Goal: Information Seeking & Learning: Learn about a topic

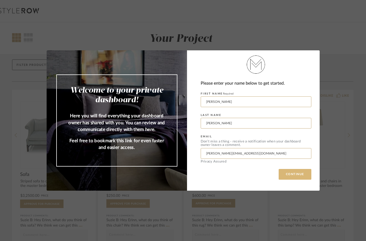
click at [297, 172] on button "CONTINUE" at bounding box center [295, 174] width 33 height 11
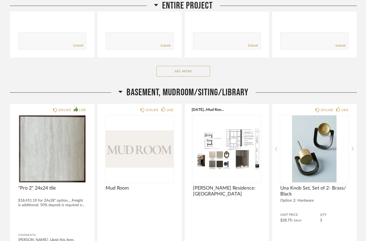
scroll to position [203, 0]
click at [230, 92] on span "Basement, Mudroom/Siting/Library" at bounding box center [188, 93] width 122 height 12
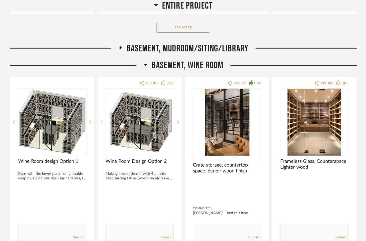
scroll to position [246, 0]
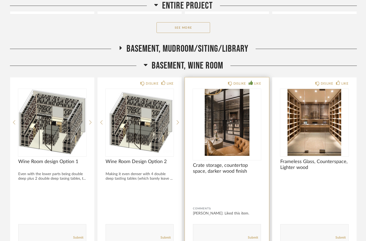
click at [214, 136] on img "0" at bounding box center [227, 122] width 68 height 67
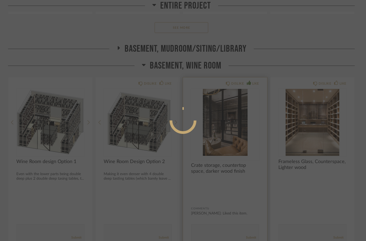
scroll to position [0, 0]
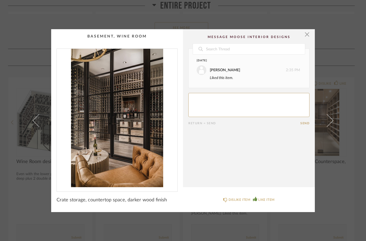
click at [116, 136] on img "0" at bounding box center [117, 118] width 121 height 139
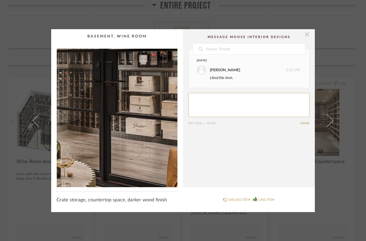
click at [303, 29] on span "button" at bounding box center [307, 34] width 11 height 11
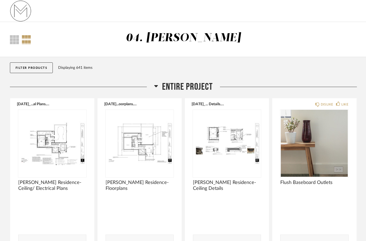
scroll to position [246, 0]
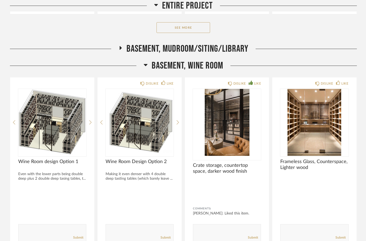
click at [170, 65] on span "Basement, Wine Room" at bounding box center [188, 66] width 72 height 12
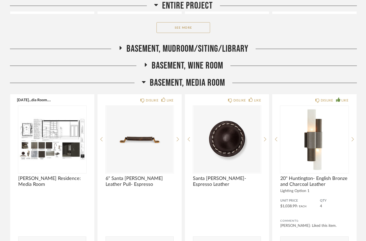
click at [165, 80] on span "Basement, Media Room" at bounding box center [187, 83] width 75 height 12
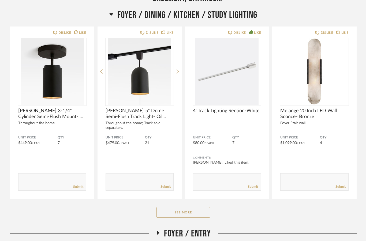
scroll to position [348, 0]
click at [178, 211] on button "See More" at bounding box center [184, 212] width 54 height 11
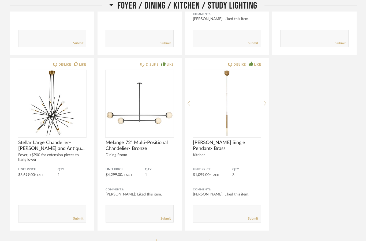
scroll to position [492, 0]
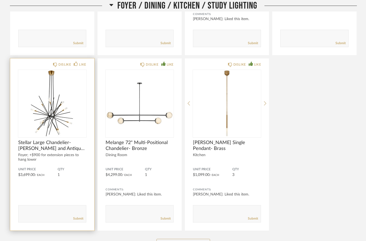
click at [0, 0] on img at bounding box center [0, 0] width 0 height 0
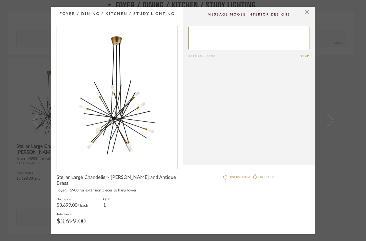
click at [131, 125] on img "0" at bounding box center [117, 95] width 121 height 139
click at [314, 23] on cpp-summary-comments "Return = Send Send" at bounding box center [249, 86] width 132 height 158
click at [303, 13] on span "button" at bounding box center [307, 12] width 11 height 11
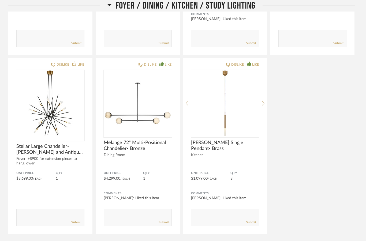
scroll to position [492, 0]
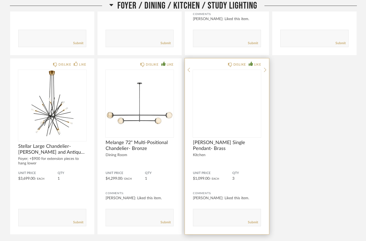
click at [0, 0] on img at bounding box center [0, 0] width 0 height 0
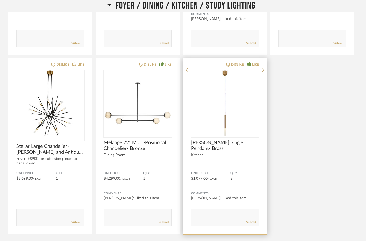
scroll to position [0, 0]
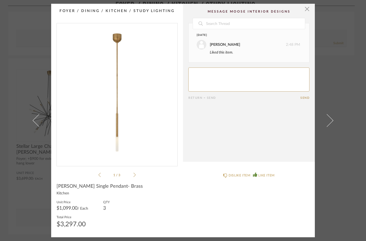
click at [124, 146] on img "0" at bounding box center [117, 92] width 121 height 139
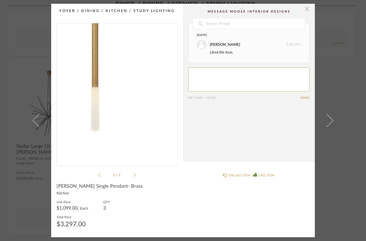
click at [305, 12] on span "button" at bounding box center [307, 9] width 11 height 11
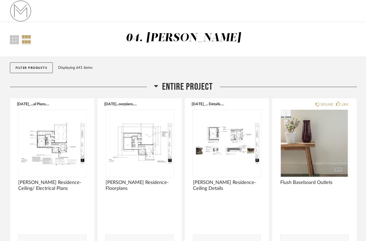
scroll to position [492, 0]
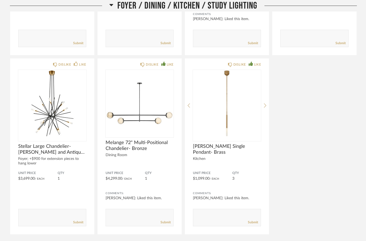
click at [236, 2] on span "Foyer / Dining / Kitchen / Study Lighting" at bounding box center [187, 6] width 140 height 12
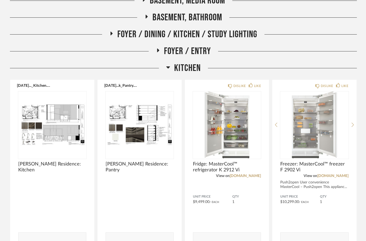
scroll to position [332, 0]
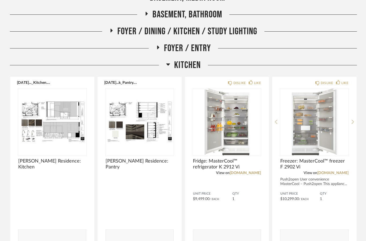
click at [180, 61] on span "Kitchen" at bounding box center [187, 66] width 27 height 12
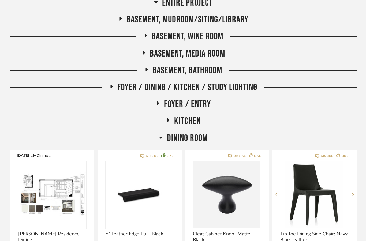
scroll to position [275, 0]
click at [180, 49] on span "Basement, Media Room" at bounding box center [187, 54] width 75 height 12
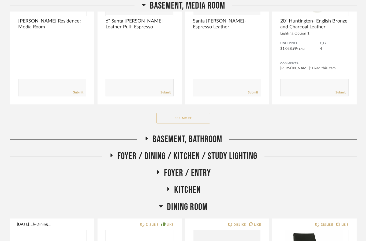
click at [173, 118] on button "See More" at bounding box center [184, 118] width 54 height 11
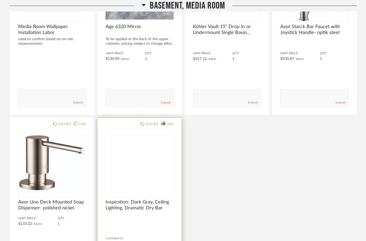
scroll to position [745, 0]
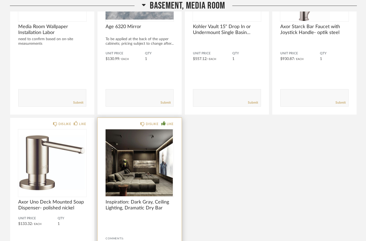
click at [0, 0] on img at bounding box center [0, 0] width 0 height 0
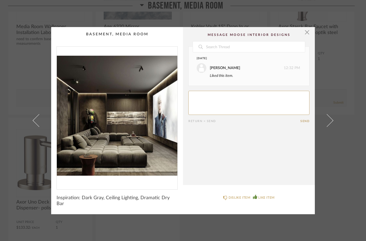
click at [123, 145] on img "0" at bounding box center [117, 116] width 121 height 139
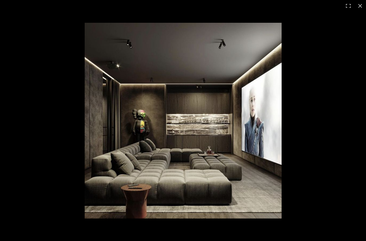
click at [354, 6] on button at bounding box center [349, 6] width 12 height 12
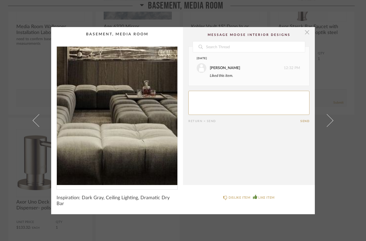
click at [302, 32] on span "button" at bounding box center [307, 32] width 11 height 11
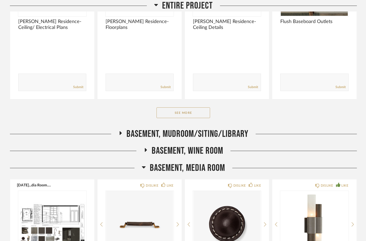
scroll to position [163, 0]
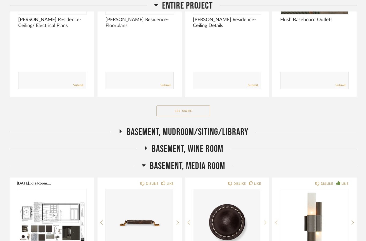
click at [150, 159] on div "Basement, Wine Room" at bounding box center [183, 152] width 347 height 17
click at [154, 163] on span "Basement, Media Room" at bounding box center [187, 167] width 75 height 12
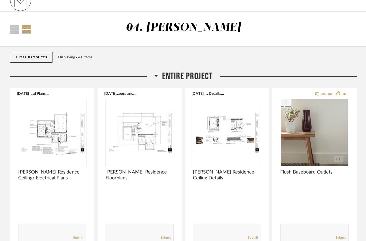
scroll to position [0, 0]
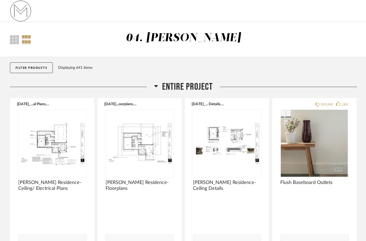
click at [171, 82] on span "Entire Project" at bounding box center [187, 87] width 51 height 12
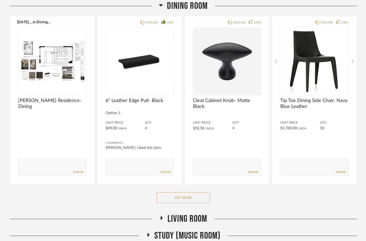
scroll to position [256, 0]
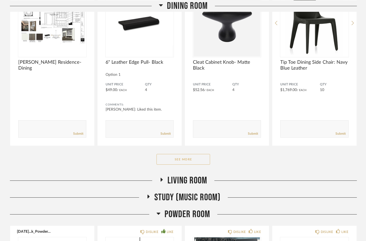
click at [188, 159] on button "See More" at bounding box center [184, 159] width 54 height 11
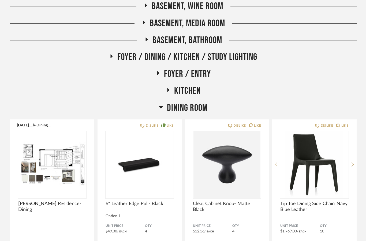
scroll to position [95, 0]
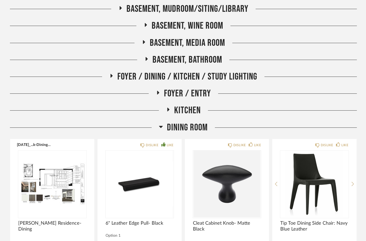
click at [233, 75] on span "Foyer / Dining / Kitchen / Study Lighting" at bounding box center [187, 77] width 140 height 12
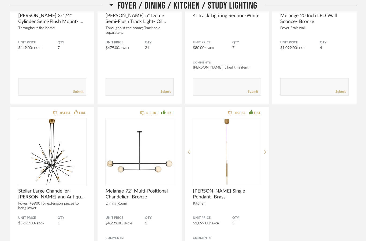
scroll to position [252, 0]
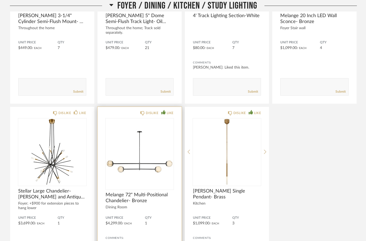
click at [0, 0] on img at bounding box center [0, 0] width 0 height 0
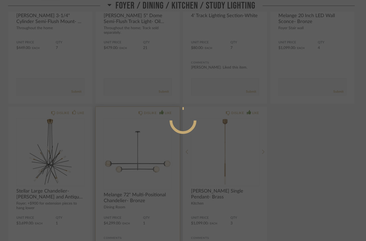
scroll to position [0, 0]
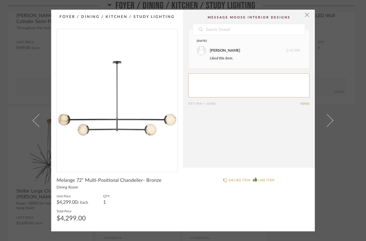
click at [143, 120] on img "0" at bounding box center [117, 98] width 121 height 139
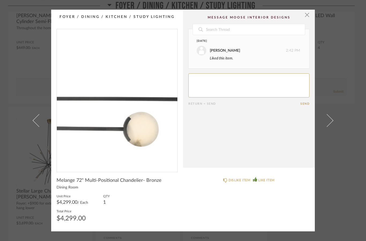
click at [312, 11] on cpp-summary-comments "Date [DATE] [PERSON_NAME] 2:42 PM Liked this item. Return = Send Send" at bounding box center [249, 89] width 132 height 158
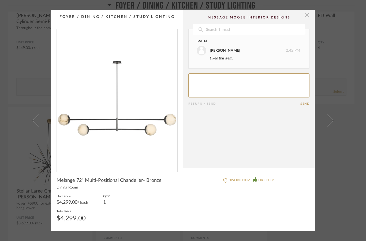
click at [308, 17] on span "button" at bounding box center [307, 15] width 11 height 11
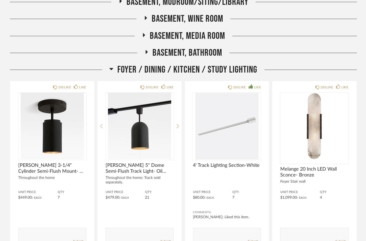
scroll to position [92, 0]
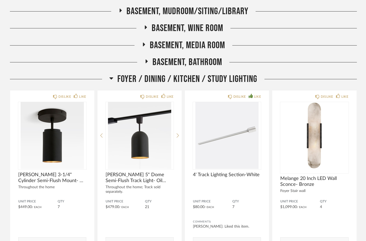
click at [221, 25] on span "Basement, Wine Room" at bounding box center [188, 29] width 72 height 12
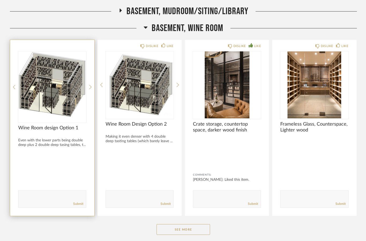
click at [0, 0] on img at bounding box center [0, 0] width 0 height 0
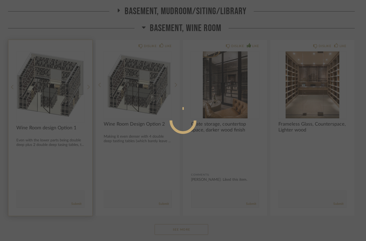
scroll to position [0, 0]
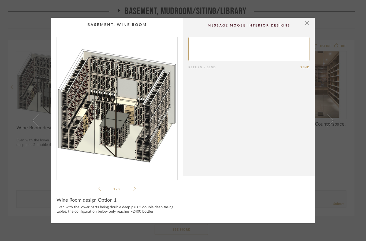
click at [120, 101] on img "0" at bounding box center [117, 106] width 121 height 139
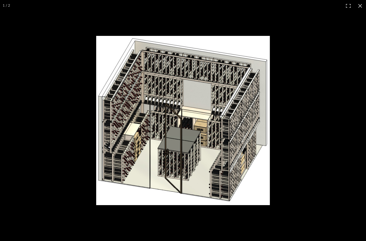
click at [220, 161] on img at bounding box center [183, 120] width 174 height 169
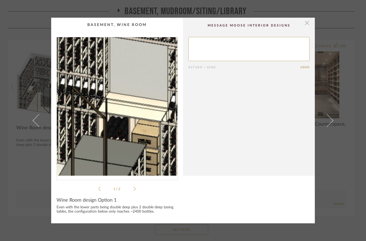
click at [309, 23] on span "button" at bounding box center [307, 23] width 11 height 11
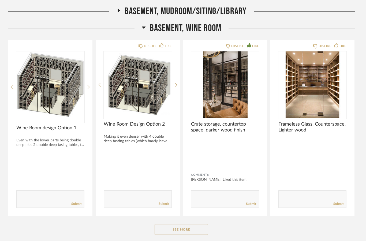
scroll to position [92, 0]
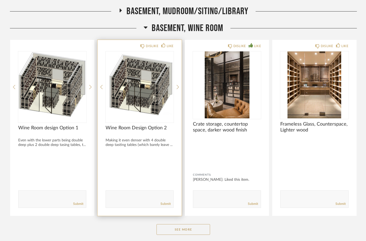
click at [0, 0] on img at bounding box center [0, 0] width 0 height 0
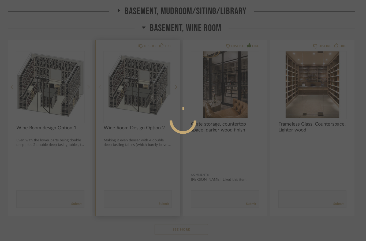
scroll to position [0, 0]
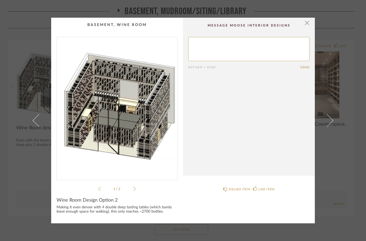
click at [147, 149] on img "0" at bounding box center [117, 106] width 121 height 139
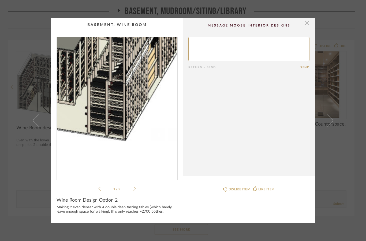
click at [309, 22] on span "button" at bounding box center [307, 23] width 11 height 11
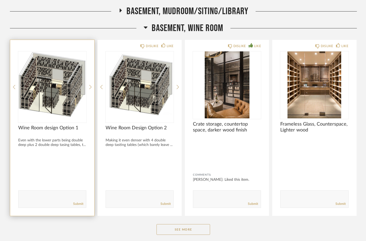
click at [58, 92] on img "0" at bounding box center [52, 84] width 68 height 67
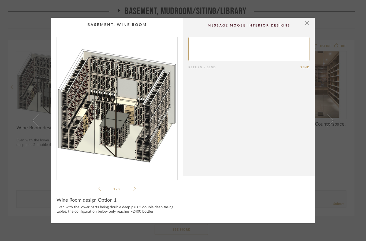
click at [154, 96] on img "0" at bounding box center [117, 106] width 121 height 139
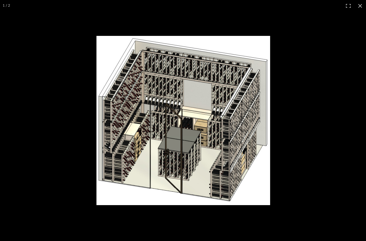
click at [196, 120] on img at bounding box center [184, 120] width 174 height 169
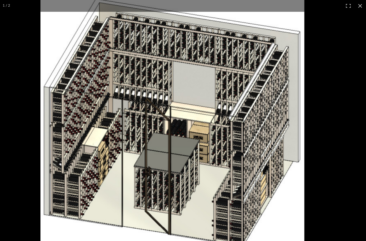
click at [198, 115] on img at bounding box center [172, 123] width 264 height 257
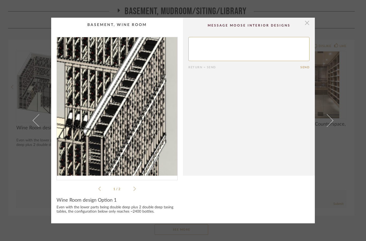
click at [309, 25] on span "button" at bounding box center [307, 23] width 11 height 11
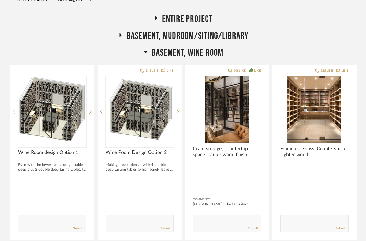
scroll to position [69, 0]
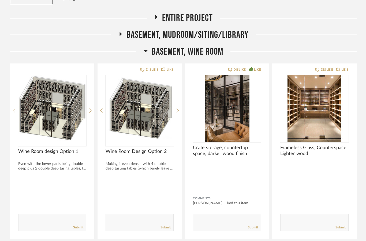
click at [197, 55] on span "Basement, Wine Room" at bounding box center [188, 52] width 72 height 12
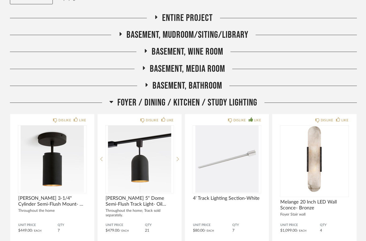
click at [187, 81] on span "Basement, Bathroom" at bounding box center [188, 86] width 70 height 12
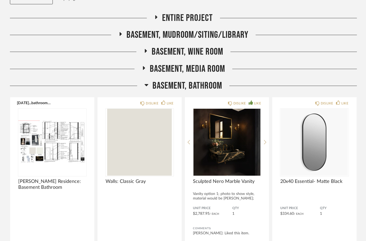
click at [218, 88] on span "Basement, Bathroom" at bounding box center [188, 86] width 70 height 12
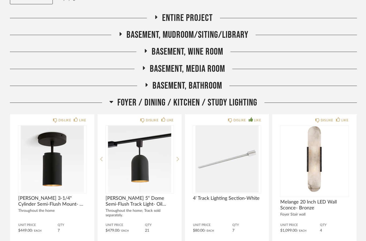
click at [217, 102] on span "Foyer / Dining / Kitchen / Study Lighting" at bounding box center [187, 103] width 140 height 12
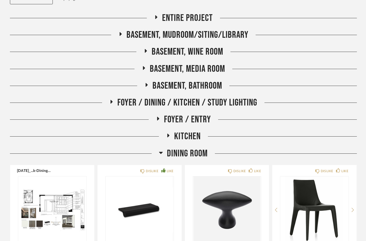
click at [203, 154] on span "Dining Room" at bounding box center [187, 154] width 41 height 12
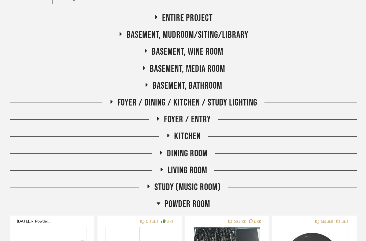
click at [199, 206] on span "Powder Room" at bounding box center [188, 205] width 46 height 12
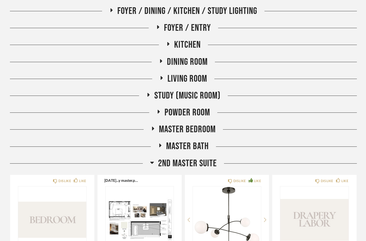
scroll to position [172, 0]
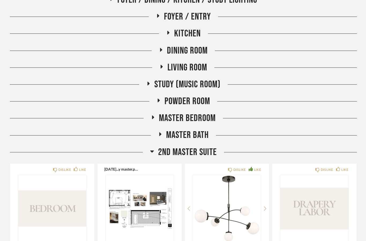
click at [202, 150] on span "2nd Master Suite" at bounding box center [187, 153] width 59 height 12
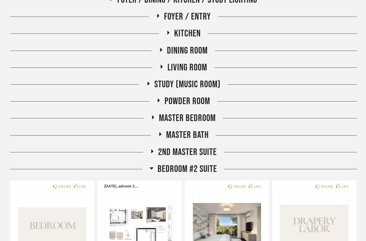
click at [208, 120] on span "Master Bedroom" at bounding box center [187, 119] width 57 height 12
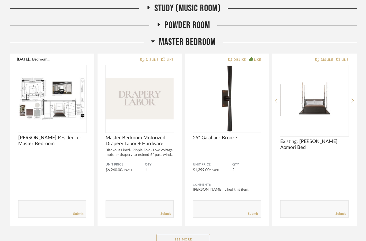
scroll to position [248, 0]
click at [196, 241] on button "See More" at bounding box center [184, 239] width 54 height 11
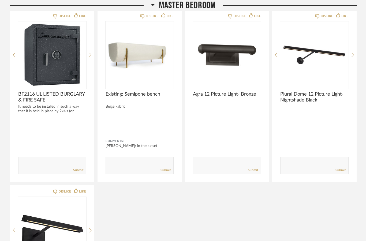
scroll to position [815, 0]
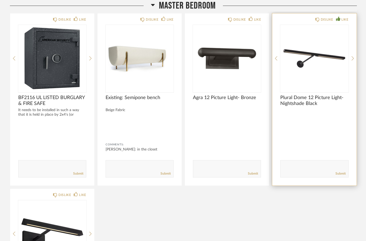
click at [348, 17] on div "LIKE" at bounding box center [345, 19] width 7 height 5
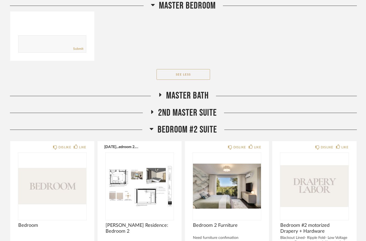
scroll to position [1127, 0]
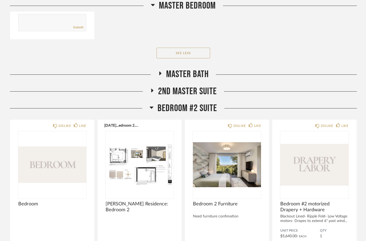
click at [208, 107] on span "Bedroom #2 Suite" at bounding box center [188, 109] width 60 height 12
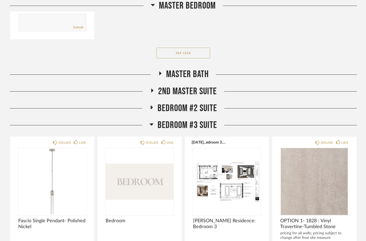
click at [208, 129] on span "Bedroom #3 Suite" at bounding box center [188, 126] width 60 height 12
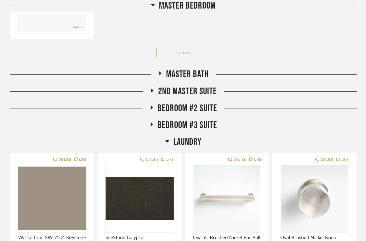
click at [188, 142] on span "Laundry" at bounding box center [187, 142] width 28 height 12
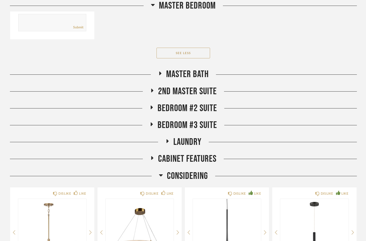
click at [197, 179] on span "Considering" at bounding box center [187, 177] width 41 height 12
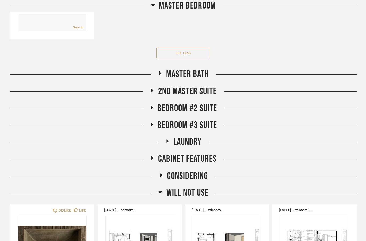
click at [203, 192] on span "Will NOT Use" at bounding box center [187, 193] width 42 height 12
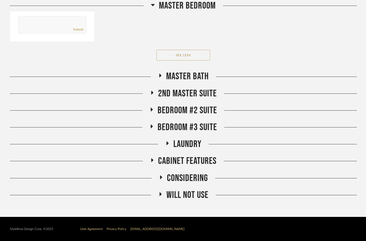
click at [205, 161] on span "Cabinet Features" at bounding box center [187, 161] width 58 height 12
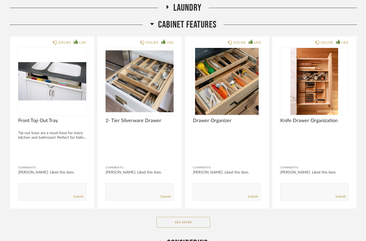
scroll to position [1261, 0]
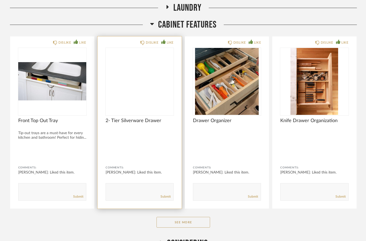
click at [0, 0] on img at bounding box center [0, 0] width 0 height 0
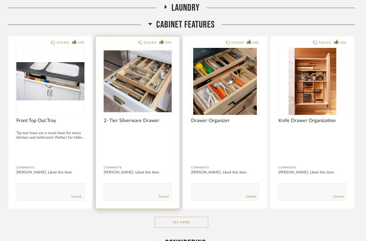
scroll to position [0, 0]
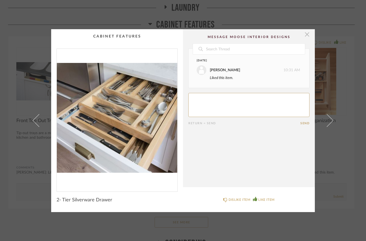
click at [308, 39] on span "button" at bounding box center [307, 34] width 11 height 11
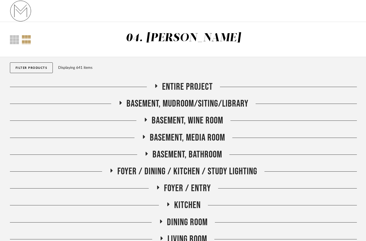
scroll to position [1261, 0]
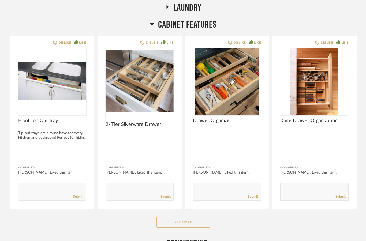
click at [201, 225] on button "See More" at bounding box center [184, 222] width 54 height 11
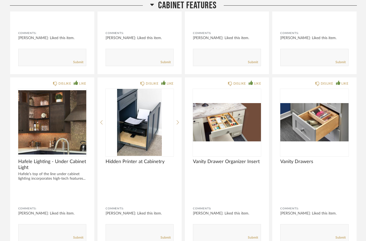
scroll to position [1891, 0]
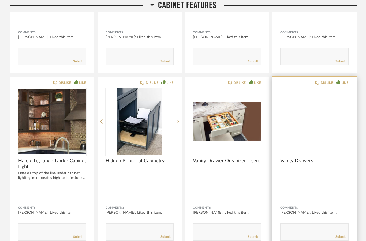
click at [0, 0] on img at bounding box center [0, 0] width 0 height 0
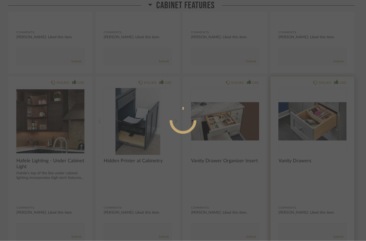
scroll to position [0, 0]
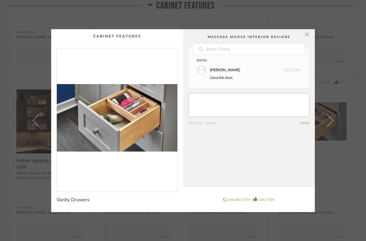
click at [130, 132] on img "0" at bounding box center [117, 118] width 121 height 139
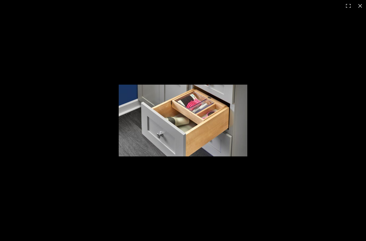
click at [364, 5] on button at bounding box center [360, 6] width 12 height 12
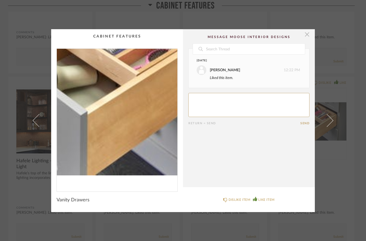
click at [309, 37] on span "button" at bounding box center [307, 34] width 11 height 11
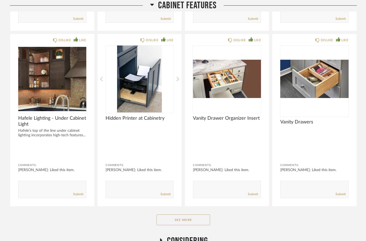
scroll to position [1934, 0]
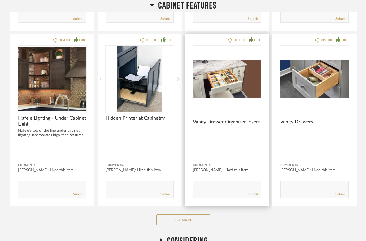
click at [0, 0] on img at bounding box center [0, 0] width 0 height 0
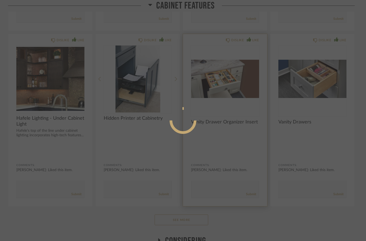
scroll to position [0, 0]
